Goal: Find specific page/section: Find specific page/section

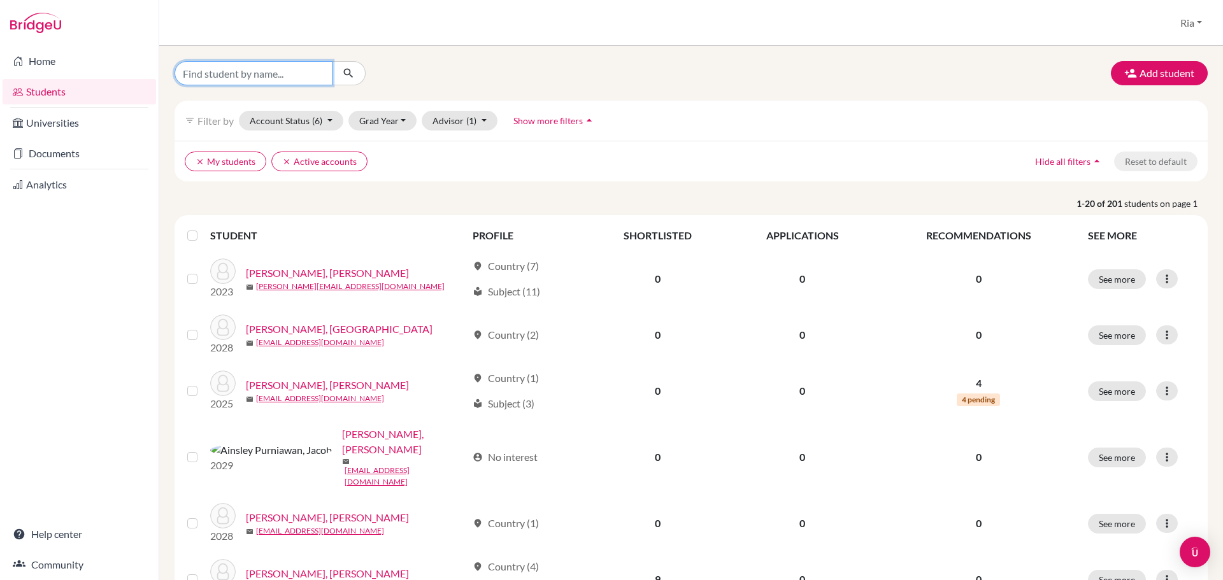
click at [210, 70] on input "Find student by name..." at bounding box center [254, 73] width 158 height 24
type input "[PERSON_NAME]"
click button "submit" at bounding box center [349, 73] width 34 height 24
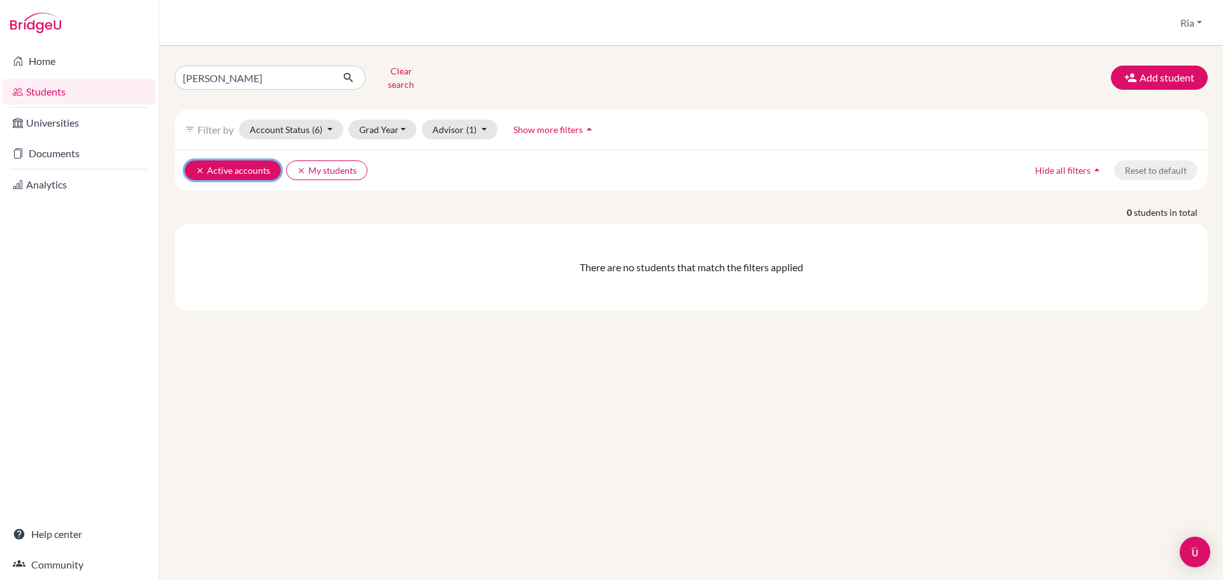
click at [196, 166] on icon "clear" at bounding box center [200, 170] width 9 height 9
click at [195, 162] on button "clear My students" at bounding box center [226, 170] width 82 height 20
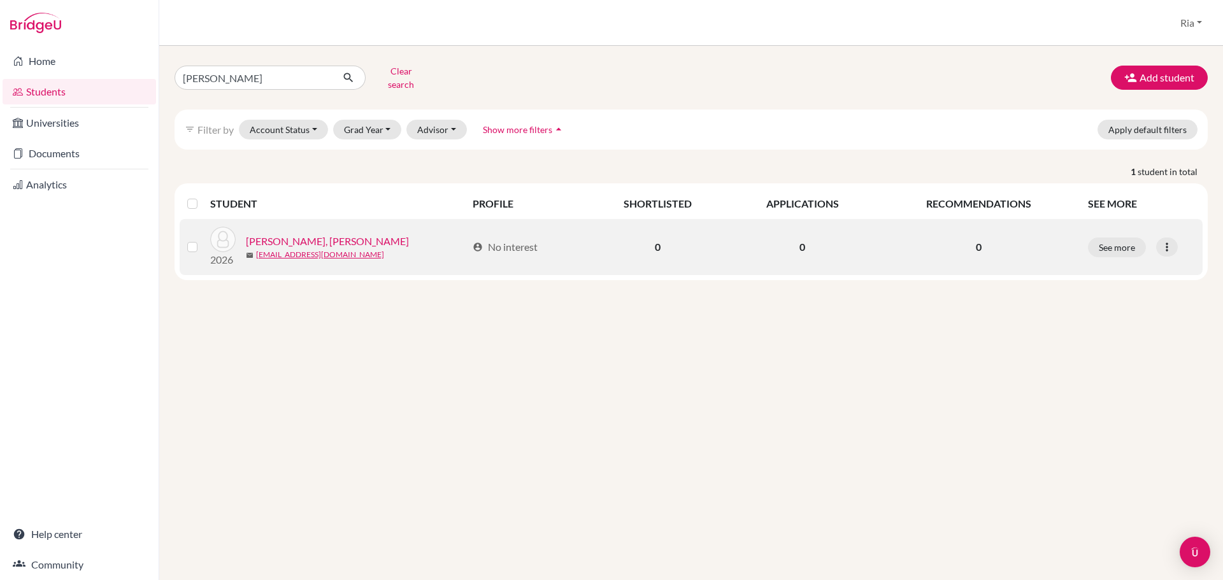
click at [336, 234] on link "[PERSON_NAME], [PERSON_NAME]" at bounding box center [327, 241] width 163 height 15
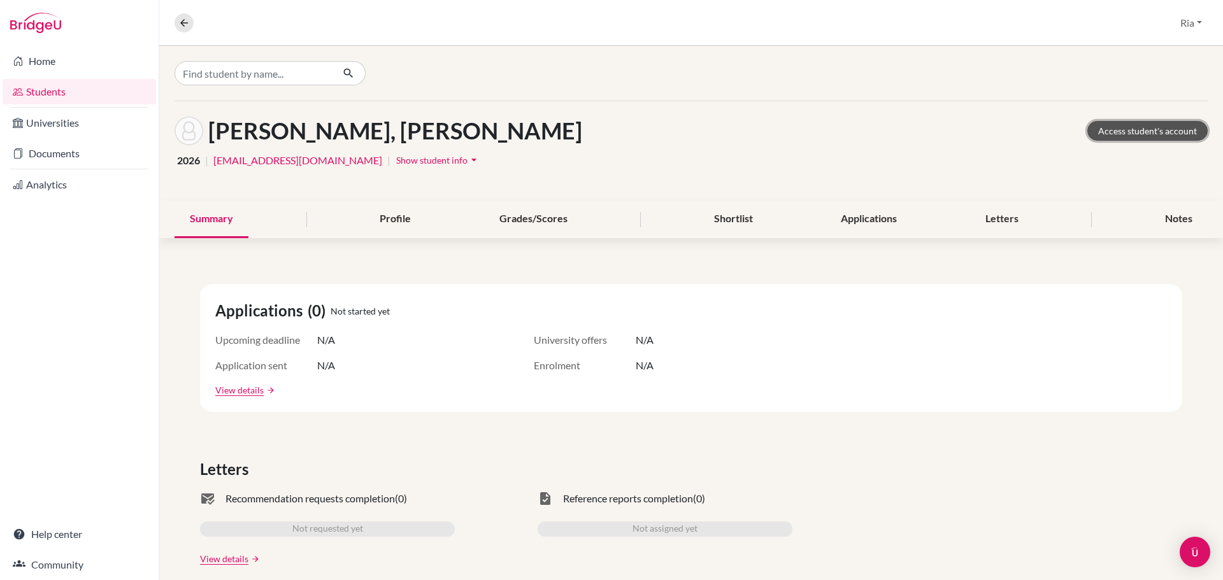
click at [1109, 131] on link "Access student's account" at bounding box center [1147, 131] width 120 height 20
